Goal: Download file/media

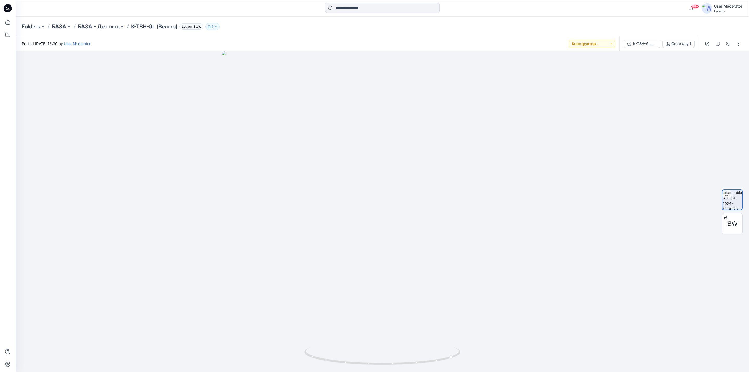
click at [8, 5] on icon at bounding box center [8, 8] width 8 height 8
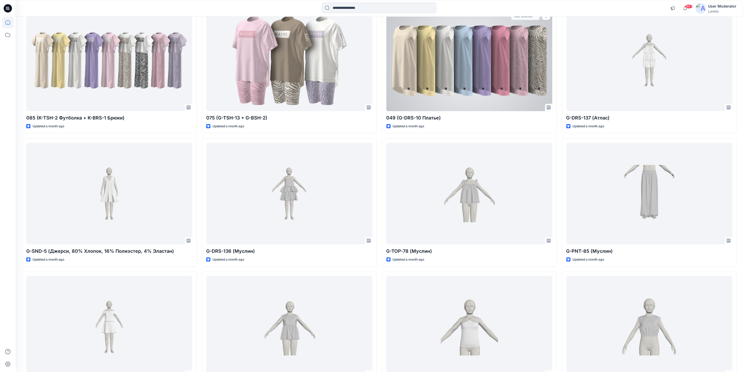
scroll to position [3166, 0]
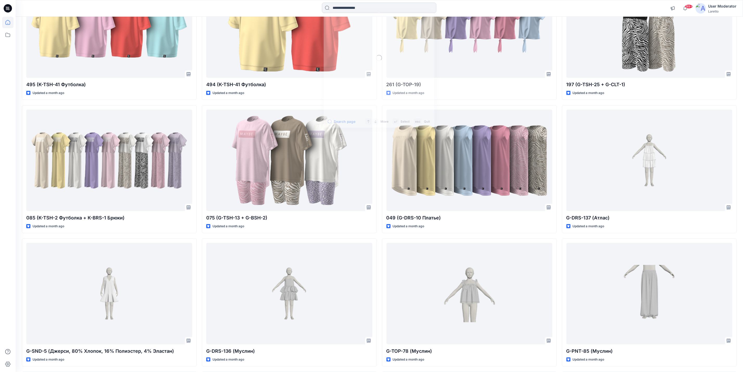
click at [377, 6] on input at bounding box center [379, 8] width 114 height 10
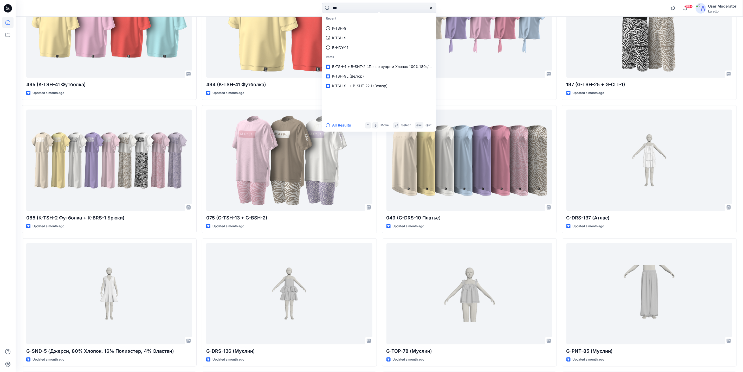
type input "****"
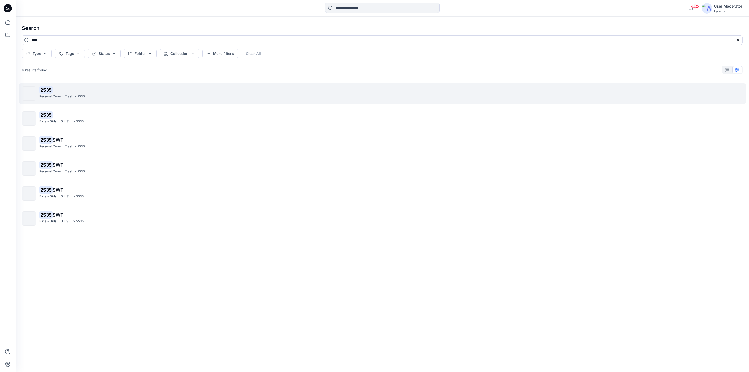
click at [48, 88] on mark "2535" at bounding box center [45, 89] width 13 height 7
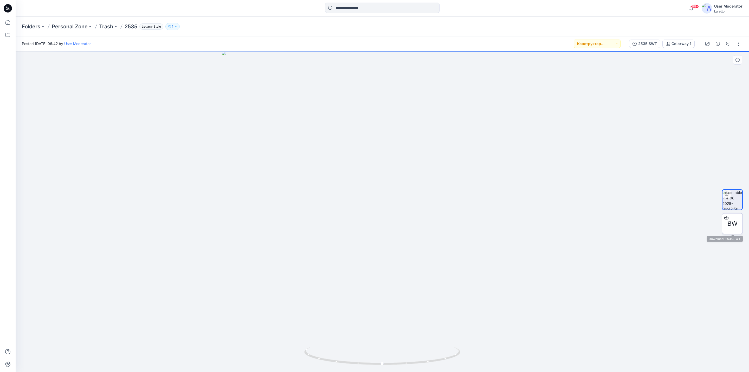
click at [734, 226] on span "BW" at bounding box center [733, 223] width 10 height 9
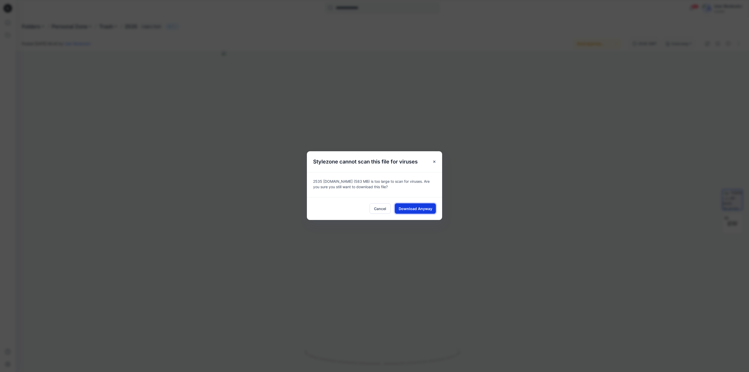
click at [412, 205] on button "Download Anyway" at bounding box center [415, 208] width 41 height 10
